Goal: Task Accomplishment & Management: Use online tool/utility

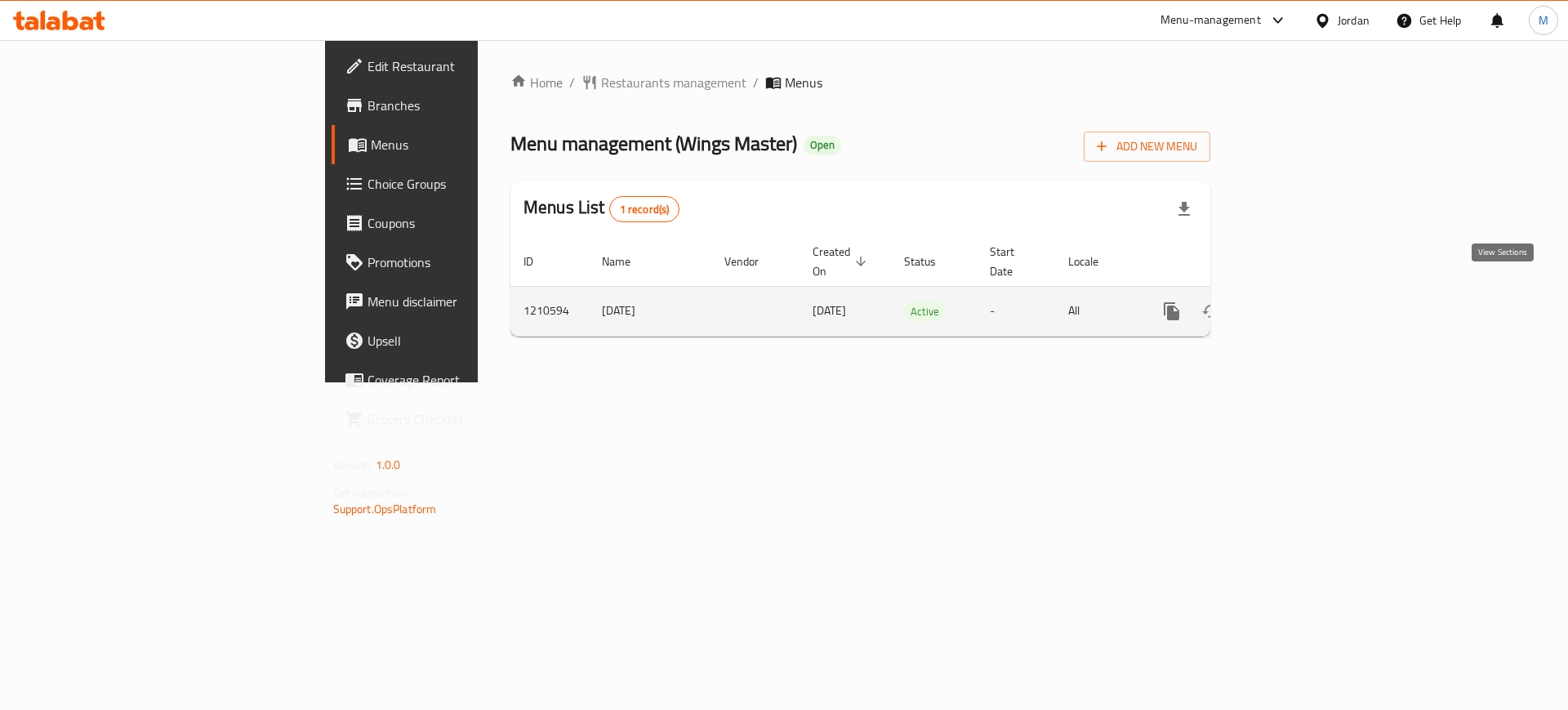
click at [1297, 304] on icon "enhanced table" at bounding box center [1290, 312] width 15 height 15
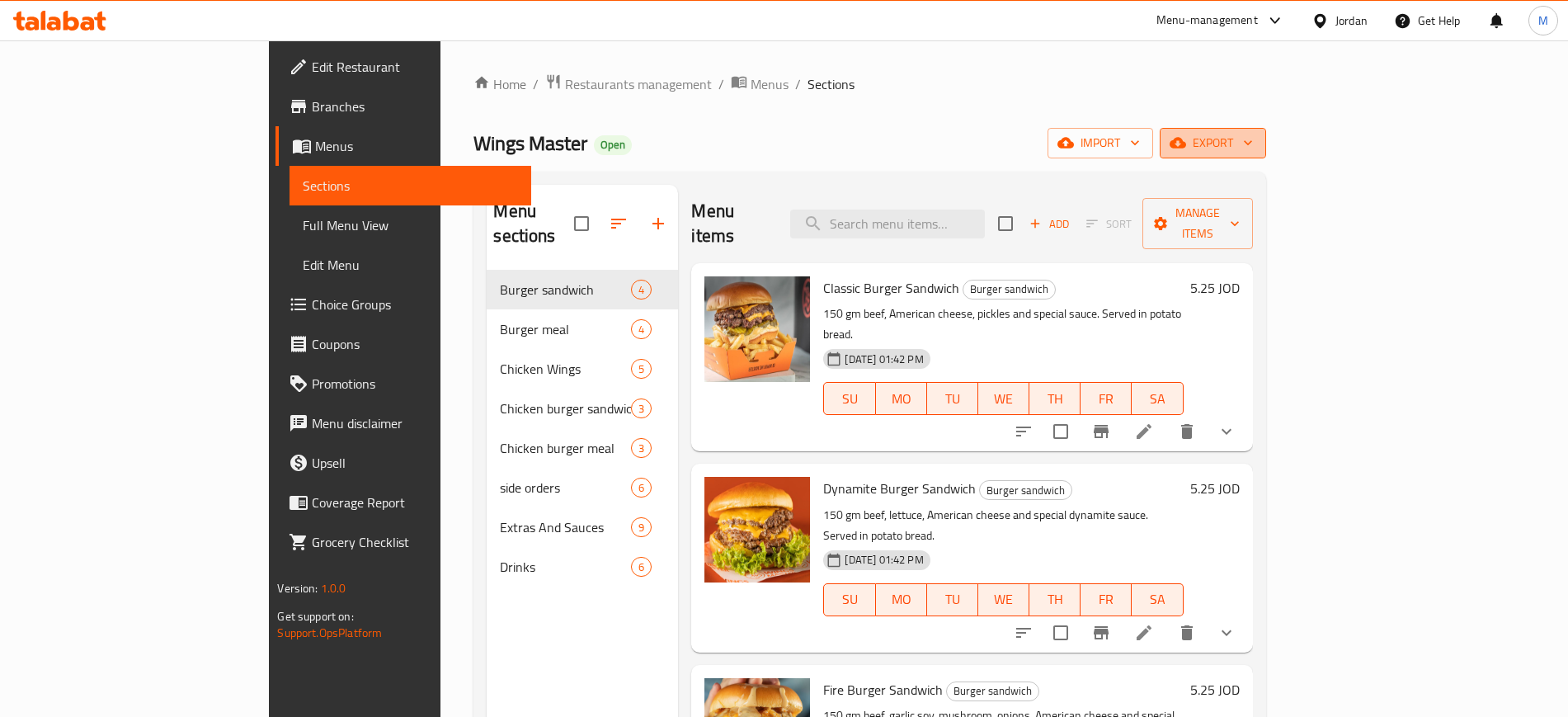
click at [1266, 158] on button "export" at bounding box center [1213, 143] width 106 height 31
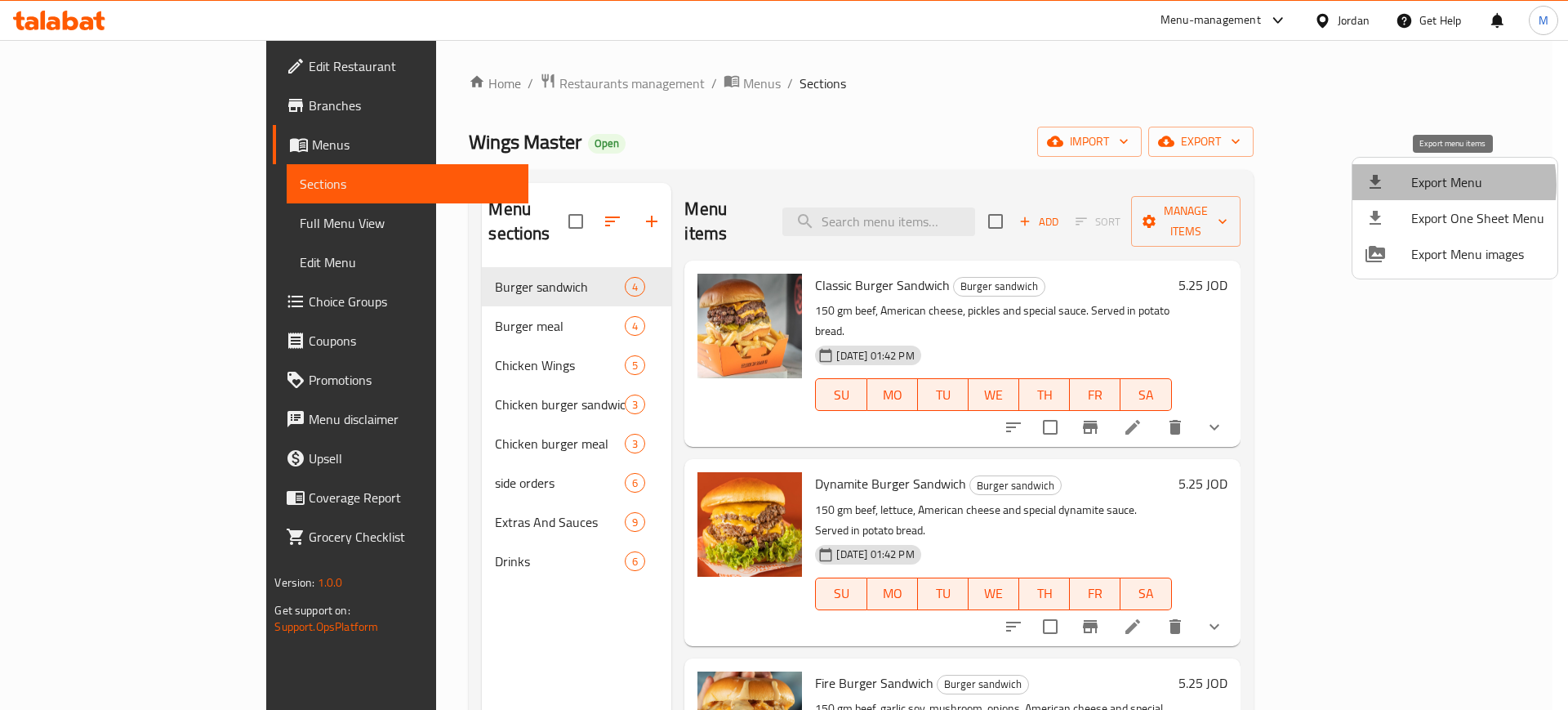
click at [1425, 185] on span "Export Menu" at bounding box center [1477, 181] width 133 height 19
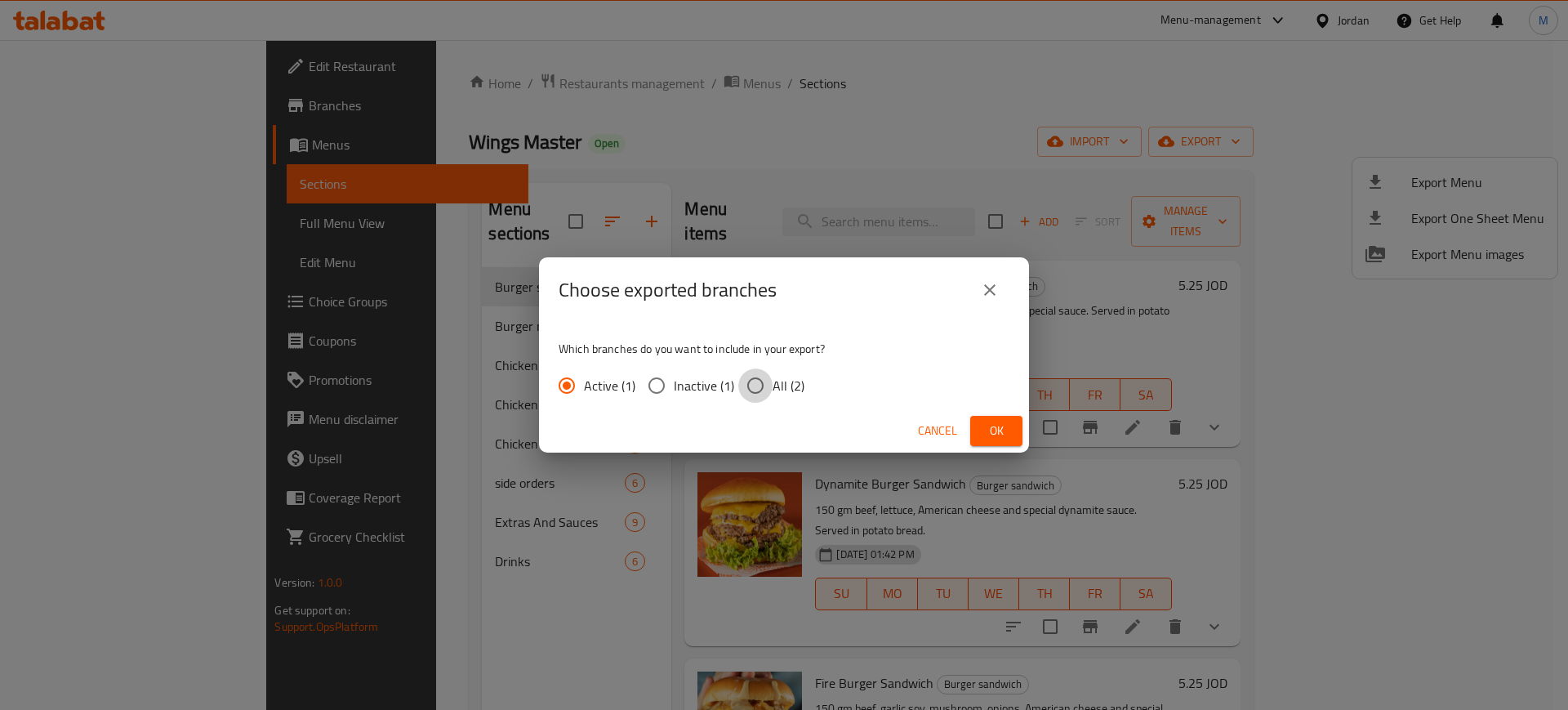
click at [761, 388] on input "All (2)" at bounding box center [754, 385] width 34 height 34
radio input "true"
click at [984, 435] on span "Ok" at bounding box center [996, 431] width 26 height 20
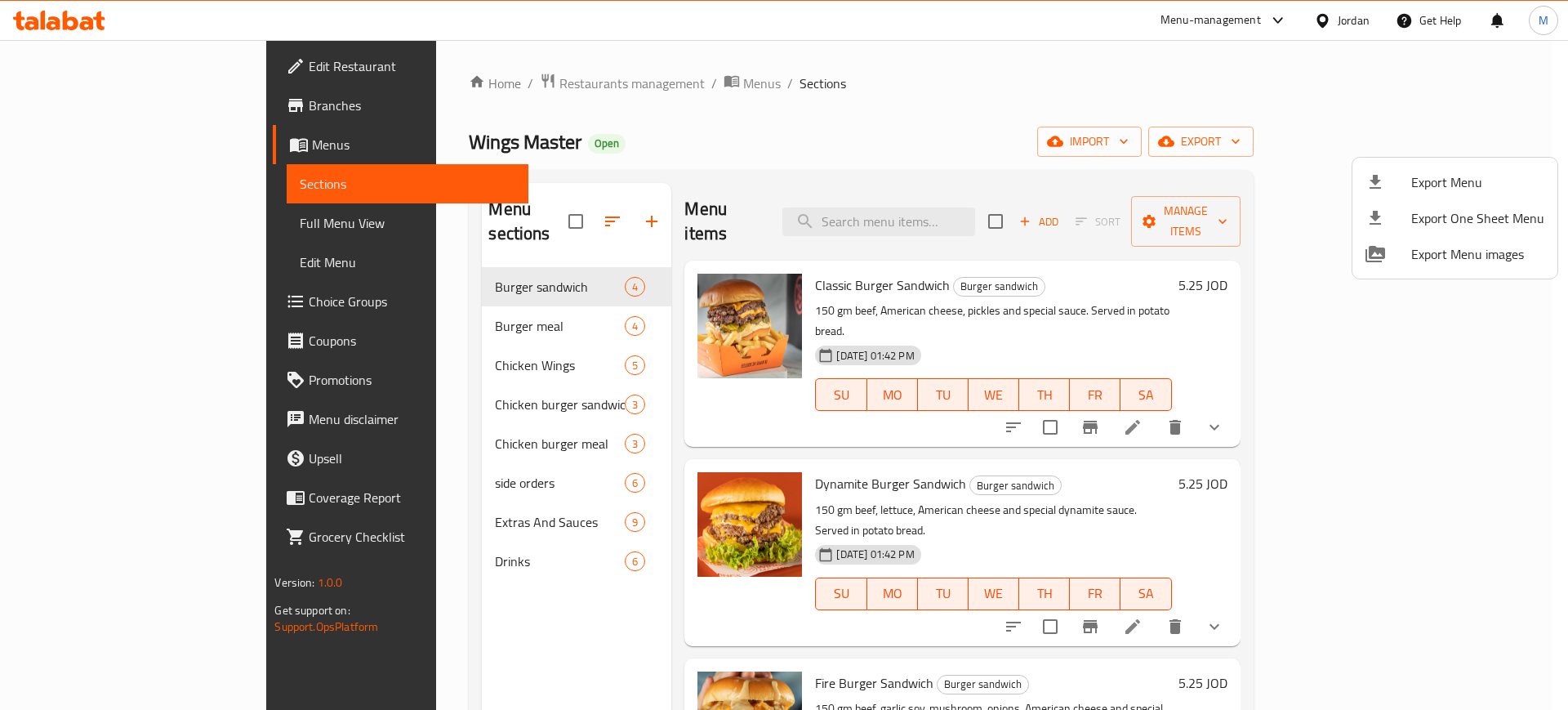
click at [64, 109] on div at bounding box center [784, 355] width 1568 height 710
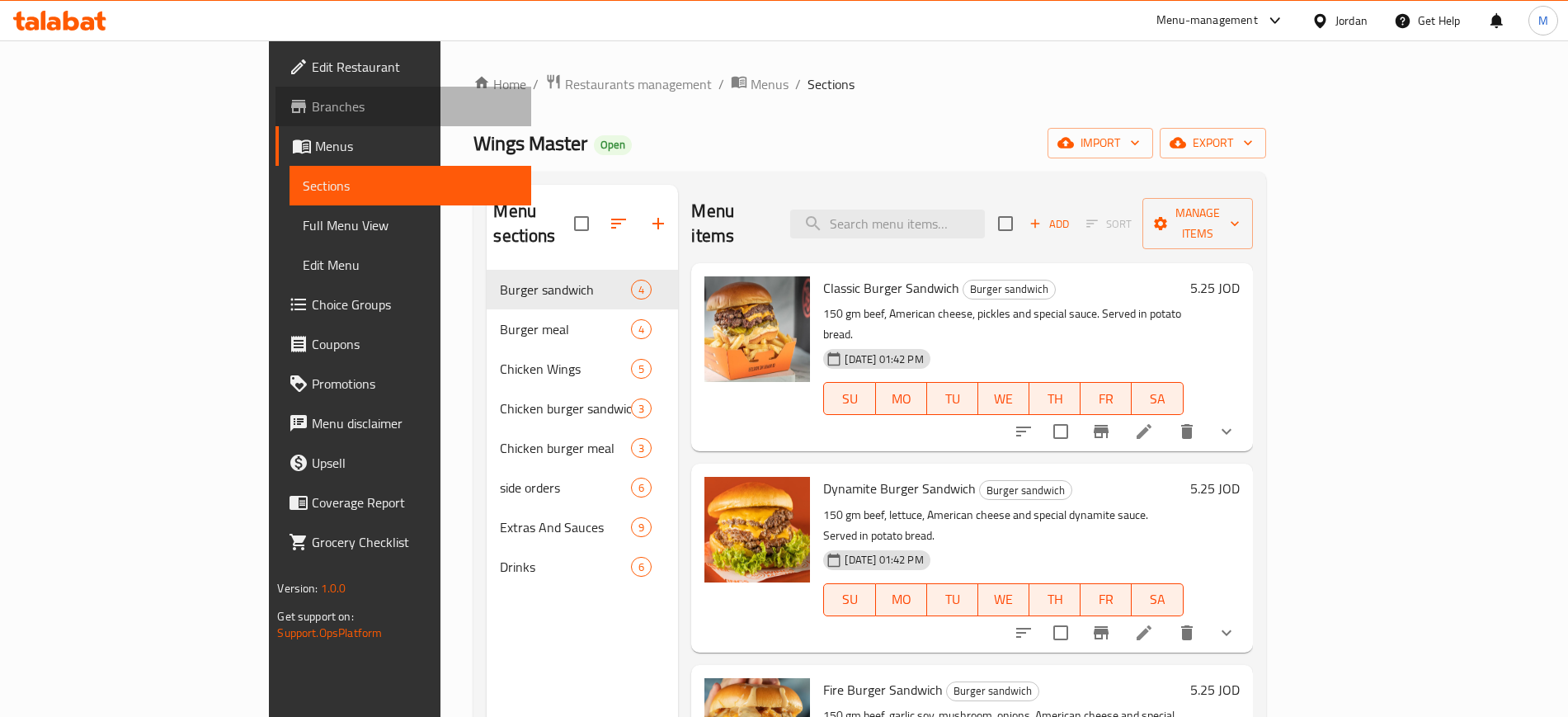
click at [312, 110] on span "Branches" at bounding box center [415, 105] width 205 height 20
